Goal: Information Seeking & Learning: Learn about a topic

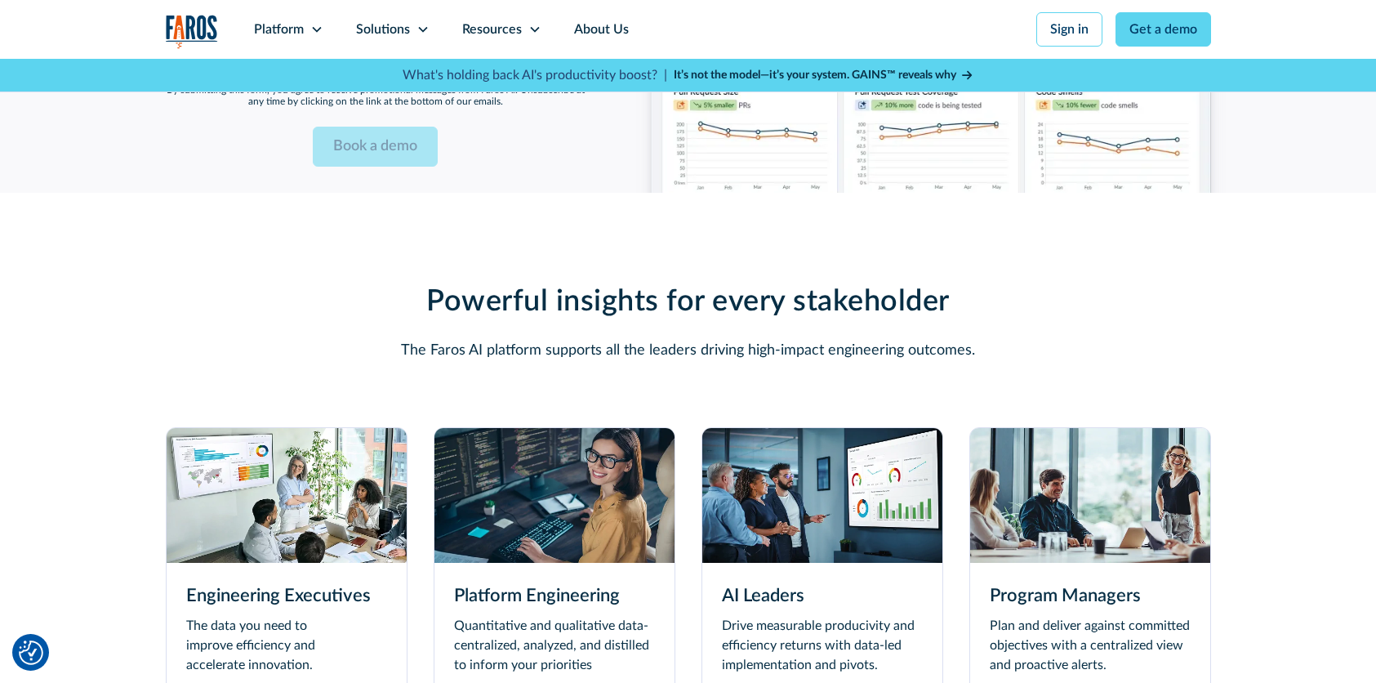
scroll to position [4491, 0]
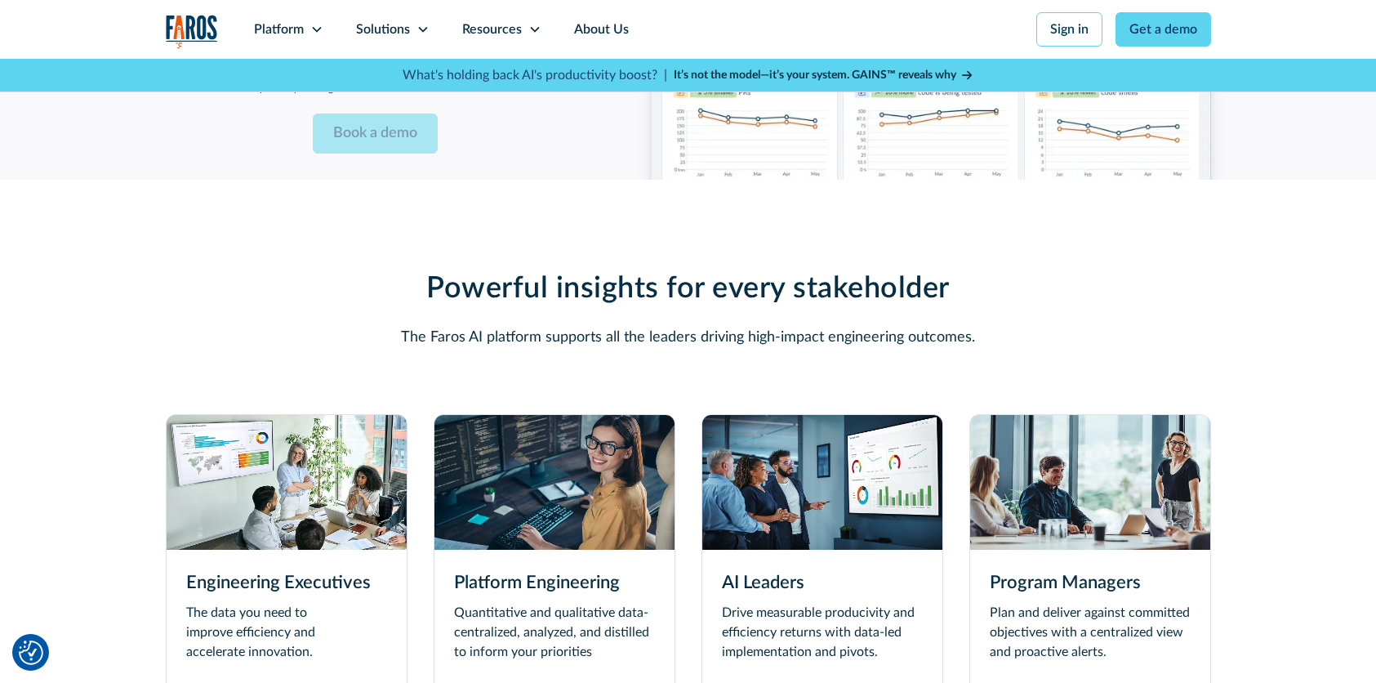
click at [1040, 448] on img at bounding box center [1090, 482] width 240 height 135
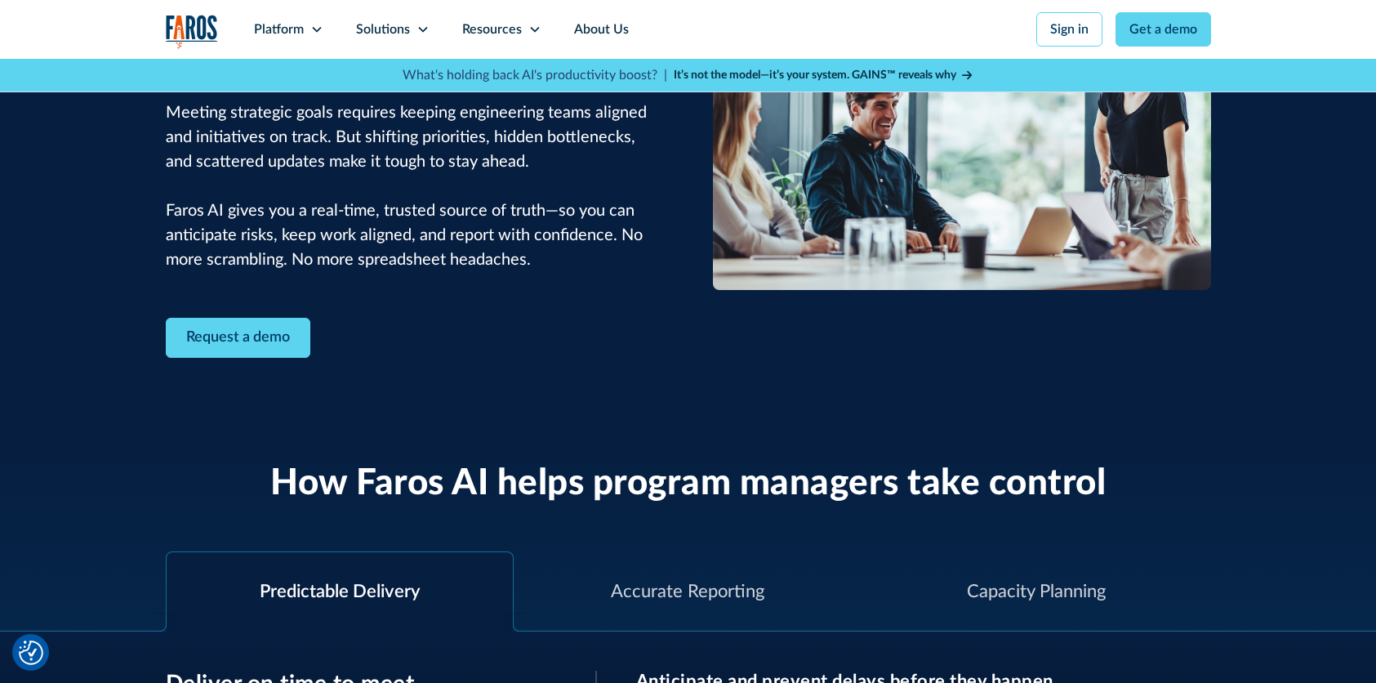
scroll to position [408, 0]
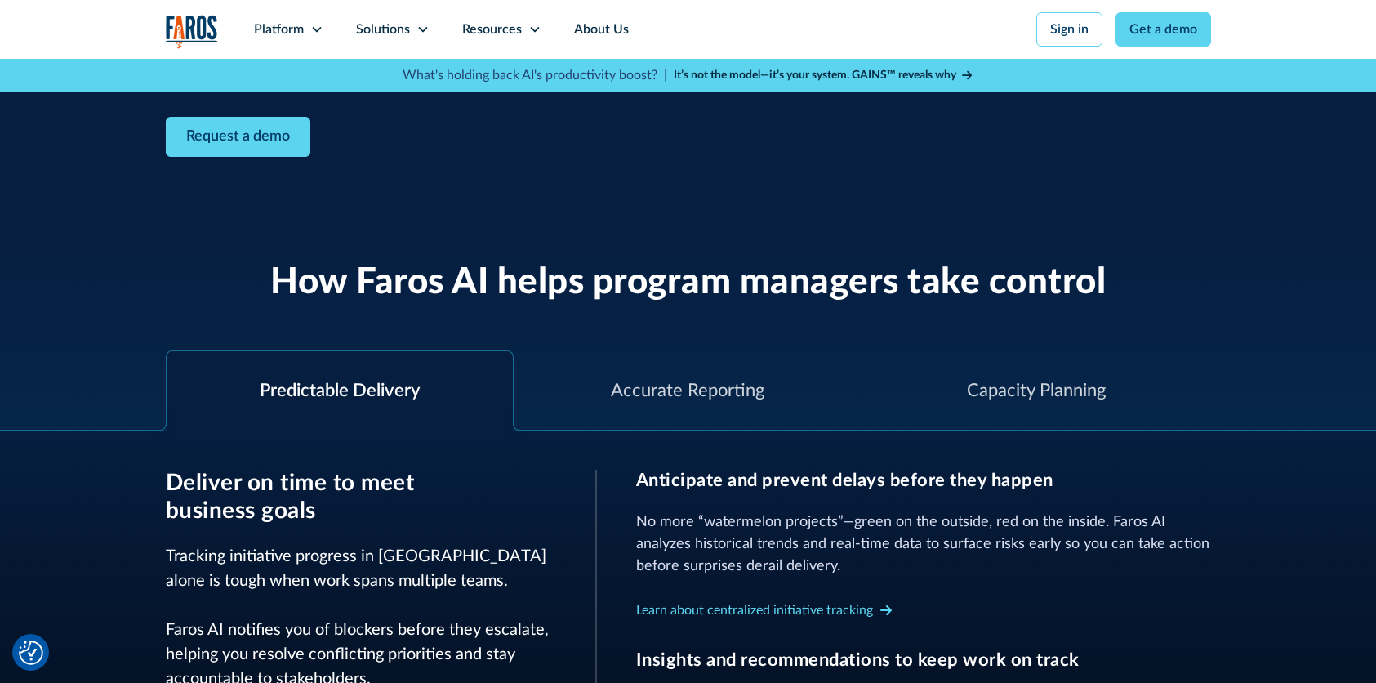
click at [347, 381] on div "Predictable Delivery" at bounding box center [340, 390] width 160 height 27
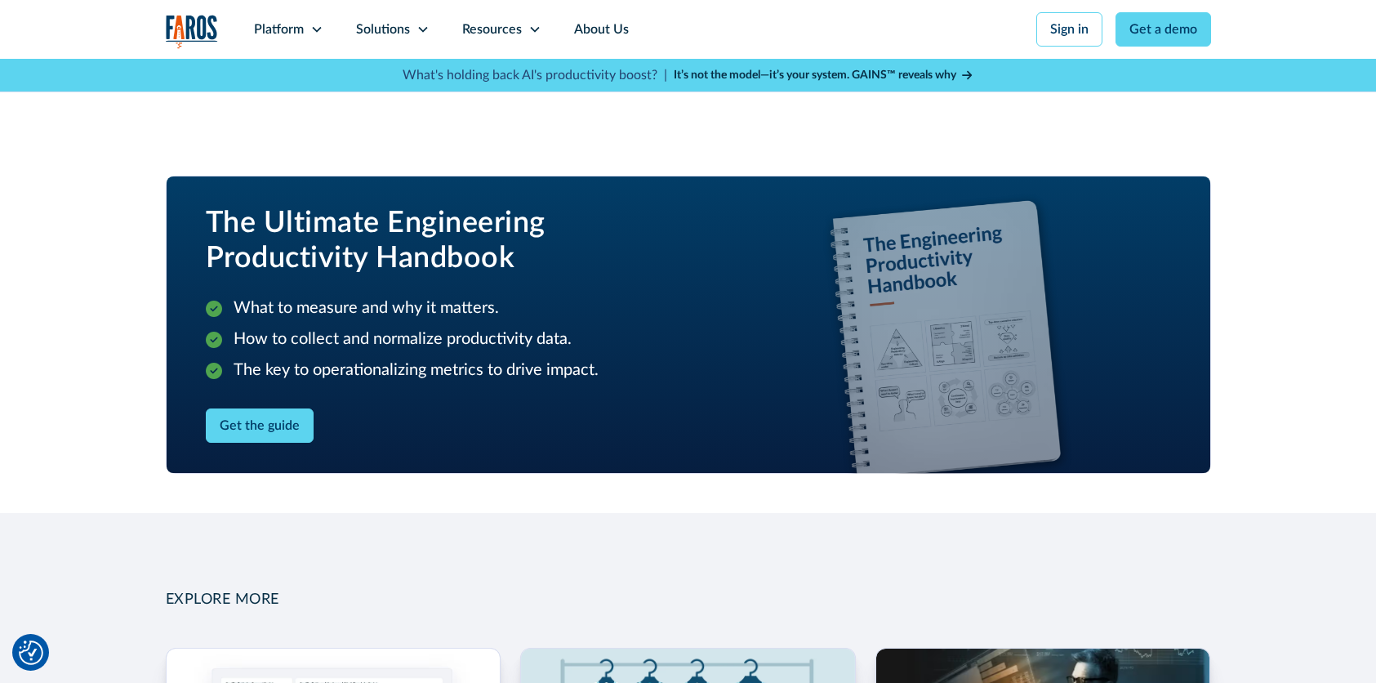
scroll to position [1960, 0]
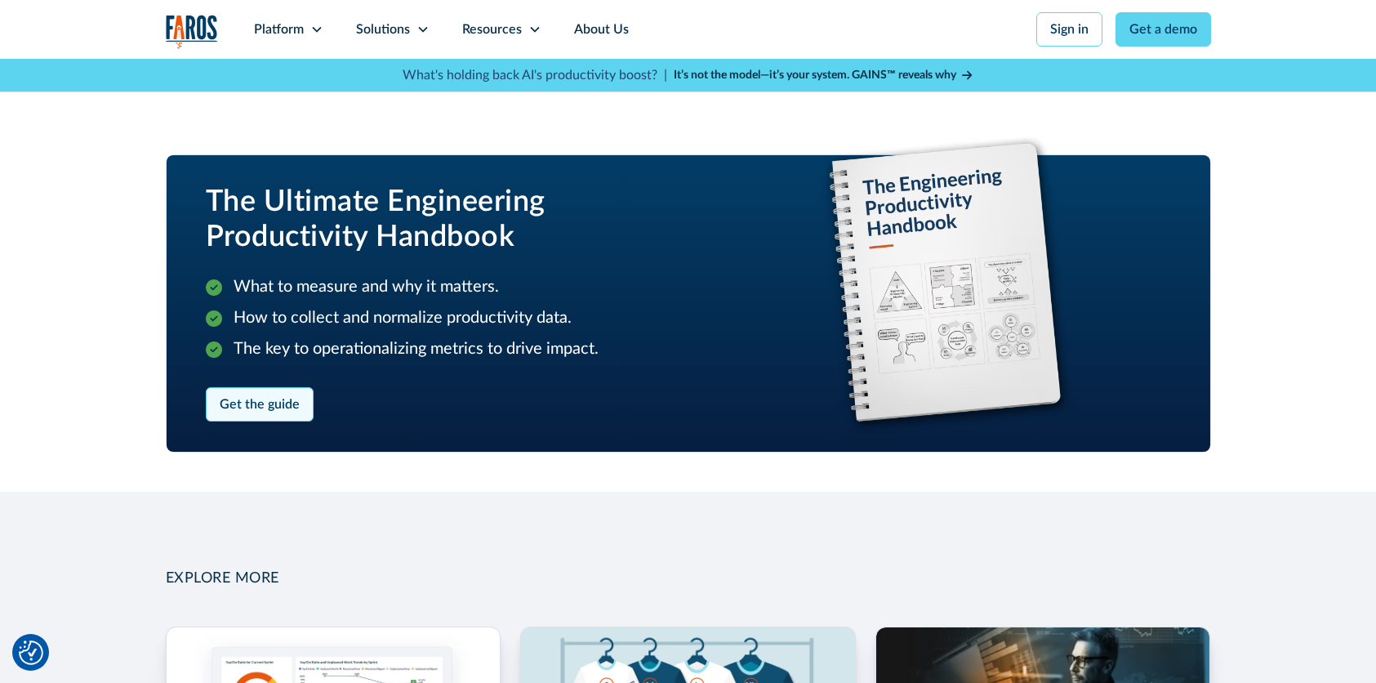
click at [237, 402] on link "Get the guide" at bounding box center [260, 404] width 108 height 34
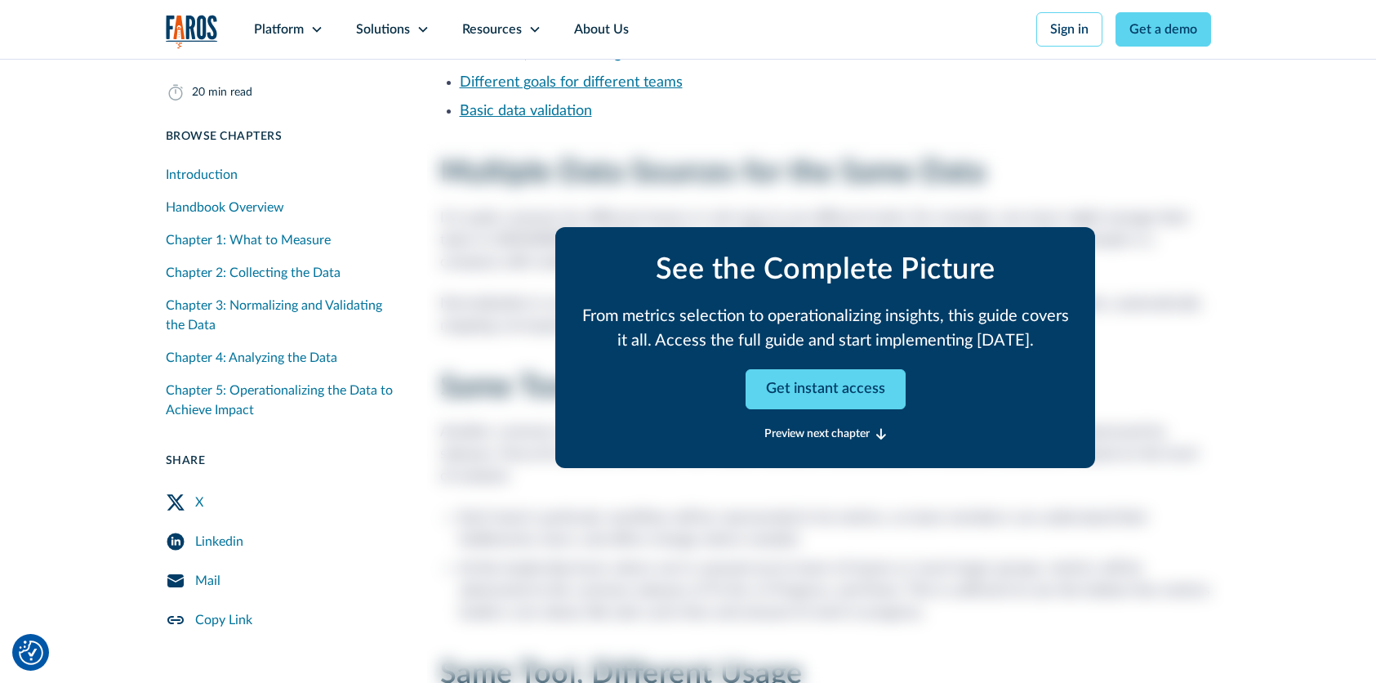
scroll to position [14290, 0]
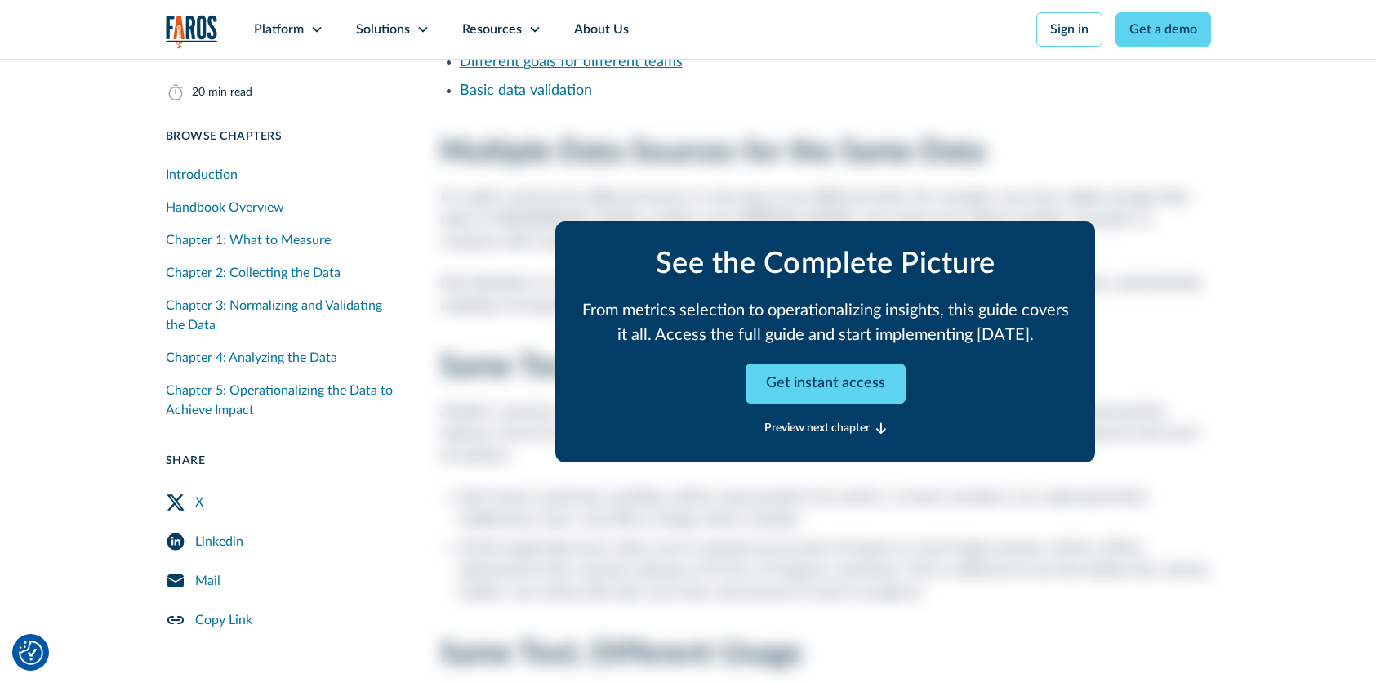
click at [884, 427] on icon at bounding box center [881, 428] width 10 height 12
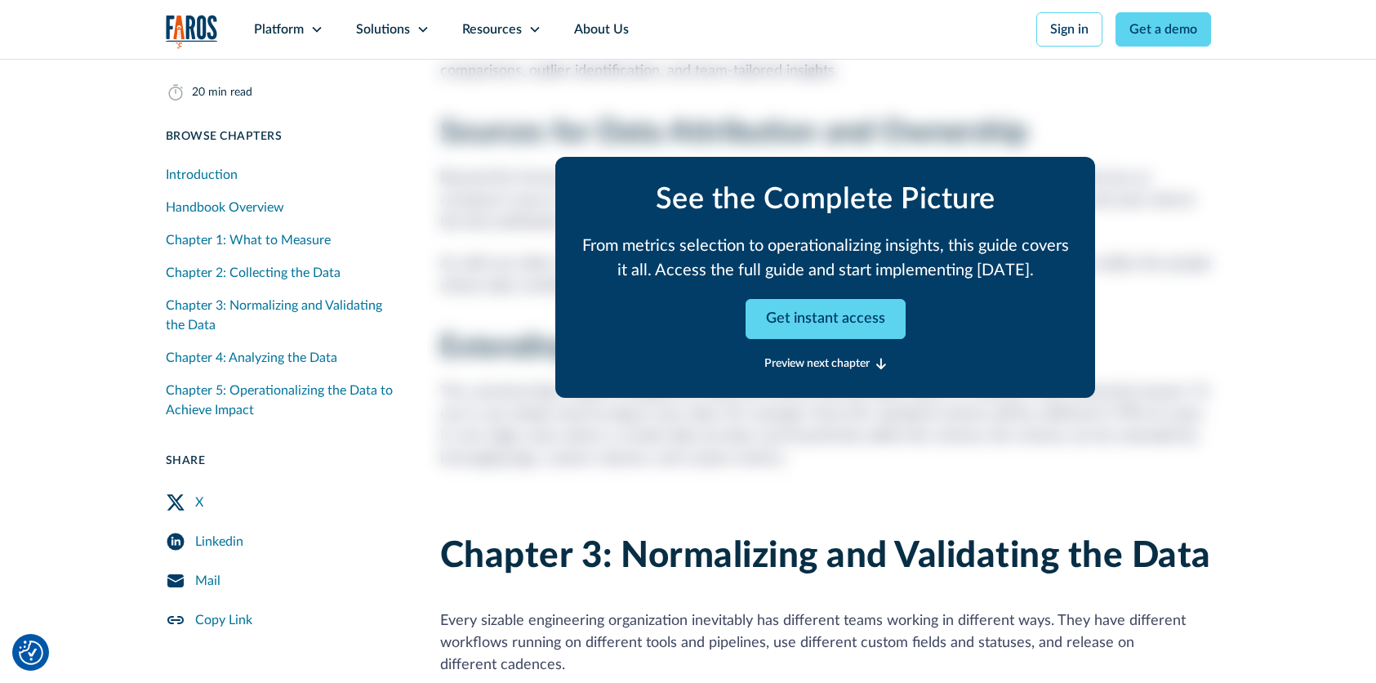
scroll to position [11409, 0]
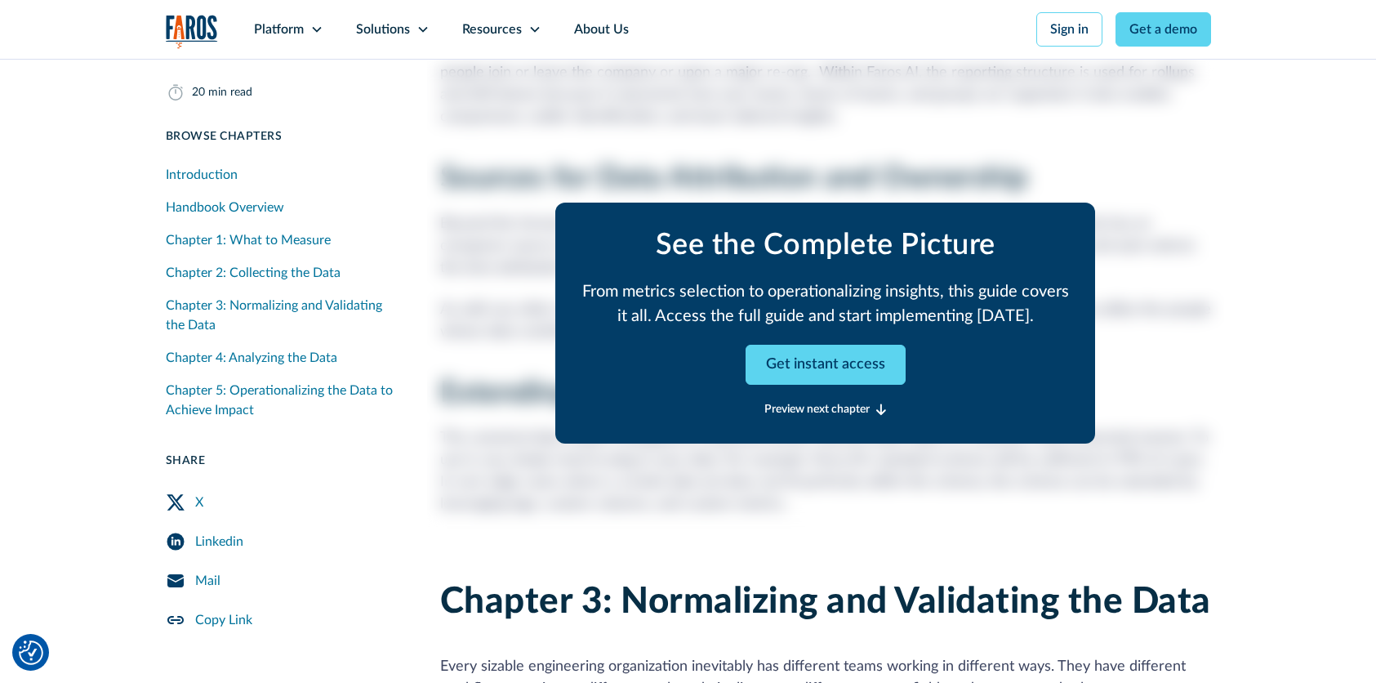
click at [884, 404] on icon at bounding box center [881, 410] width 10 height 12
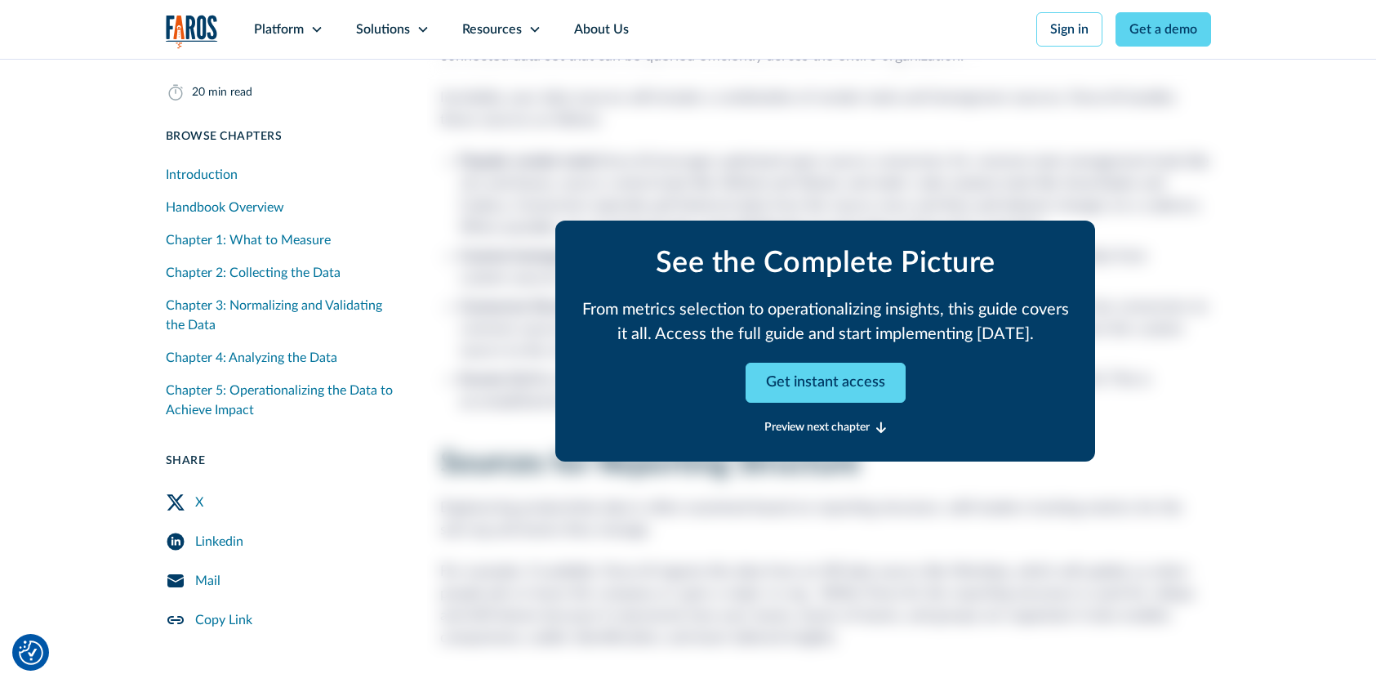
scroll to position [10939, 0]
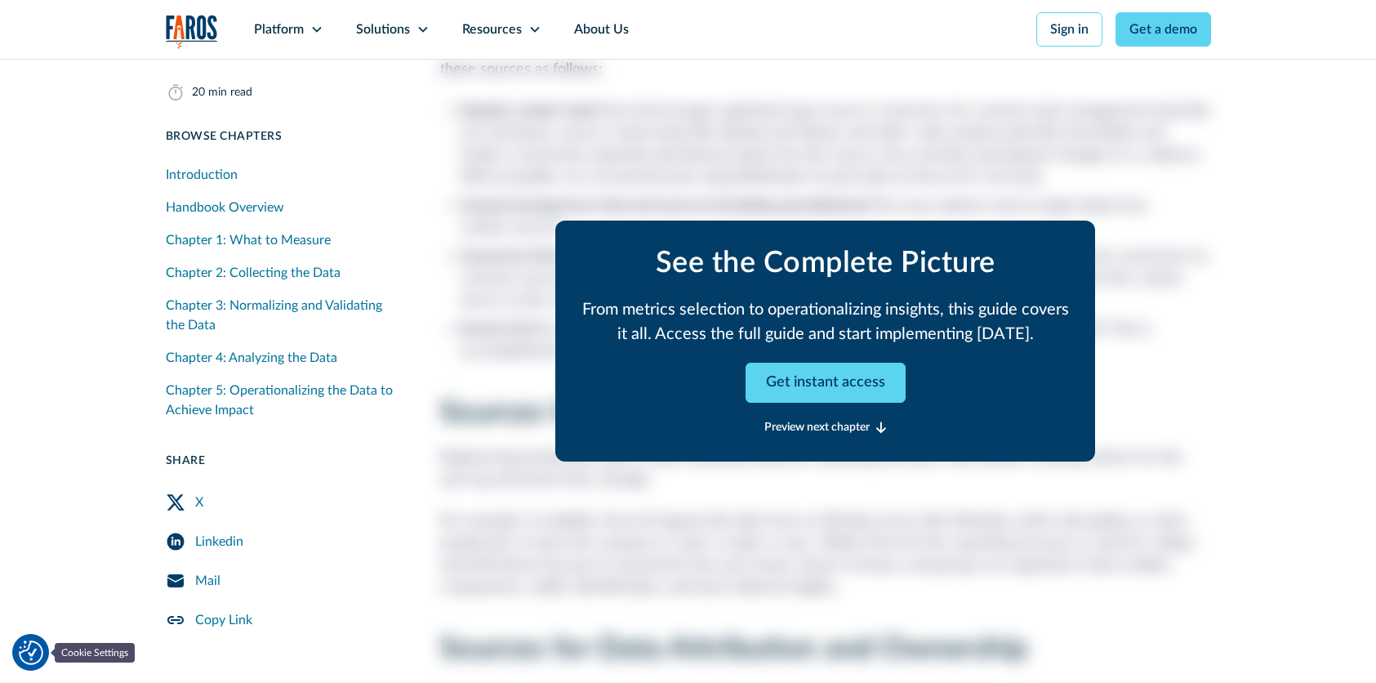
click at [36, 640] on img "Cookie Settings" at bounding box center [31, 652] width 24 height 24
